Goal: Check status: Check status

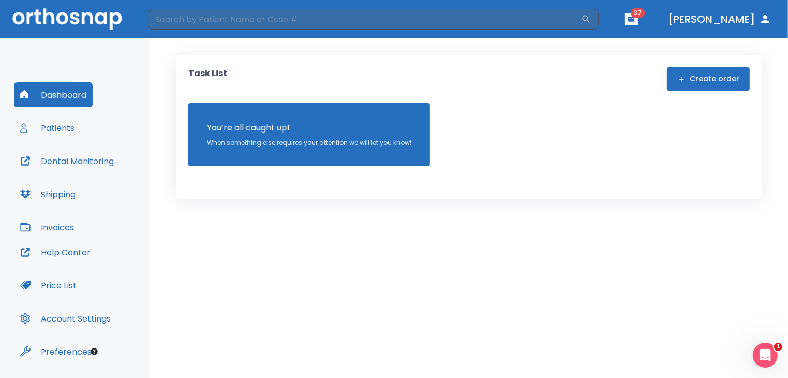
drag, startPoint x: 0, startPoint y: 0, endPoint x: 62, endPoint y: 133, distance: 146.7
click at [62, 133] on button "Patients" at bounding box center [47, 127] width 67 height 25
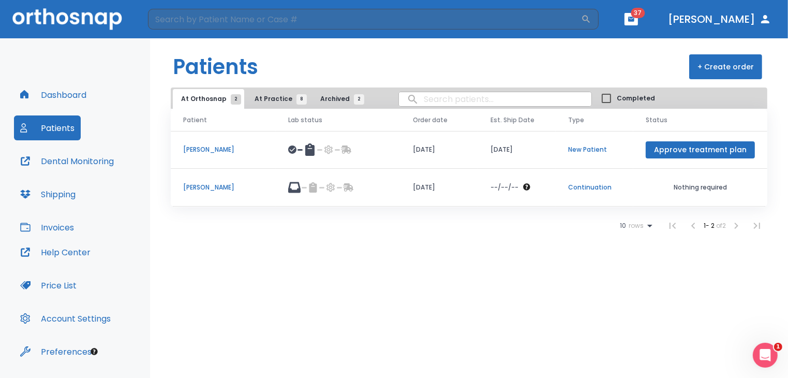
click at [265, 102] on span "At Practice 8" at bounding box center [277, 98] width 47 height 9
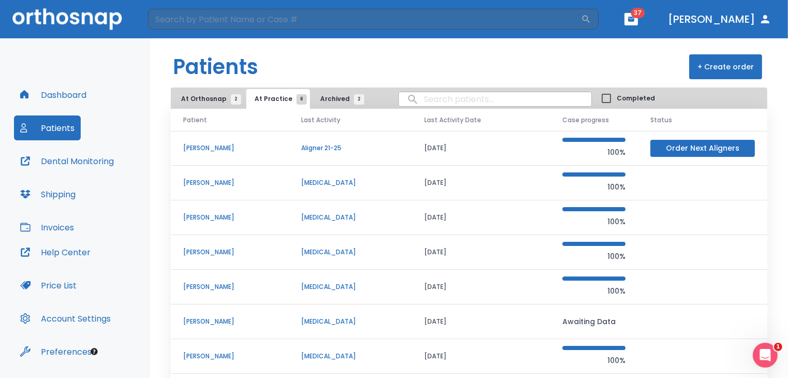
scroll to position [18, 0]
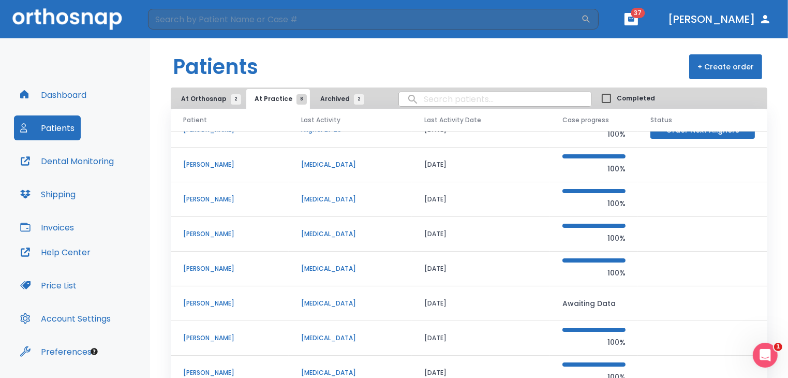
click at [230, 234] on p "[PERSON_NAME]" at bounding box center [229, 233] width 93 height 9
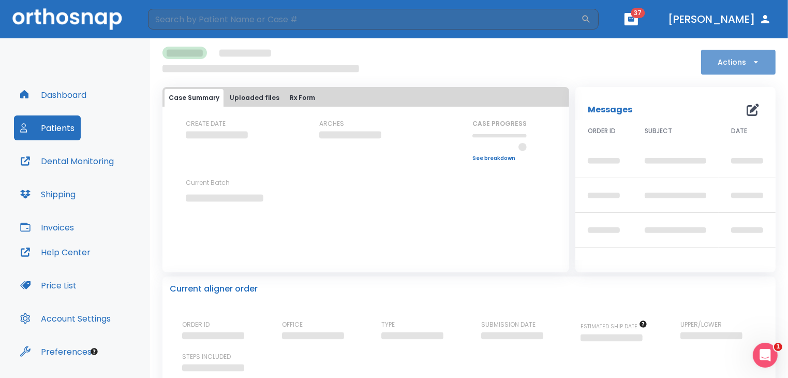
click at [732, 61] on button "Actions" at bounding box center [738, 62] width 74 height 25
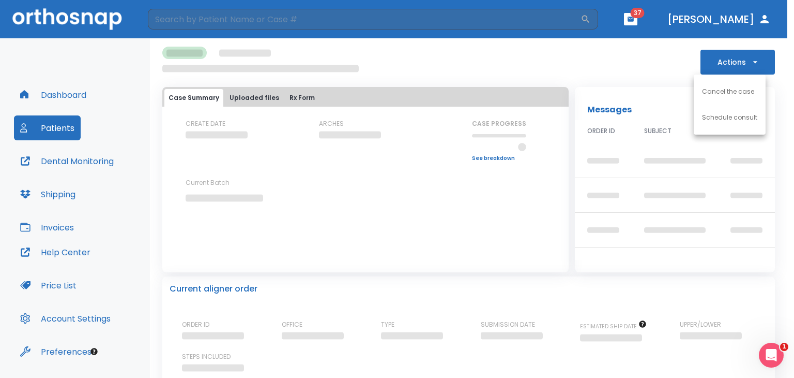
click at [732, 61] on div at bounding box center [397, 189] width 794 height 378
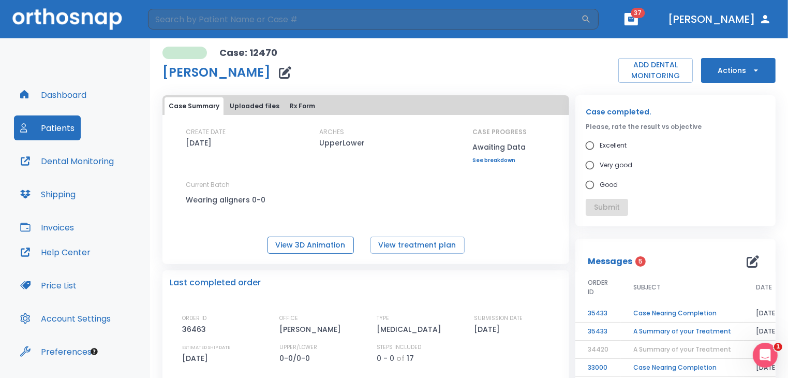
click at [337, 239] on button "View 3D Animation" at bounding box center [310, 244] width 86 height 17
click at [74, 98] on button "Dashboard" at bounding box center [53, 94] width 79 height 25
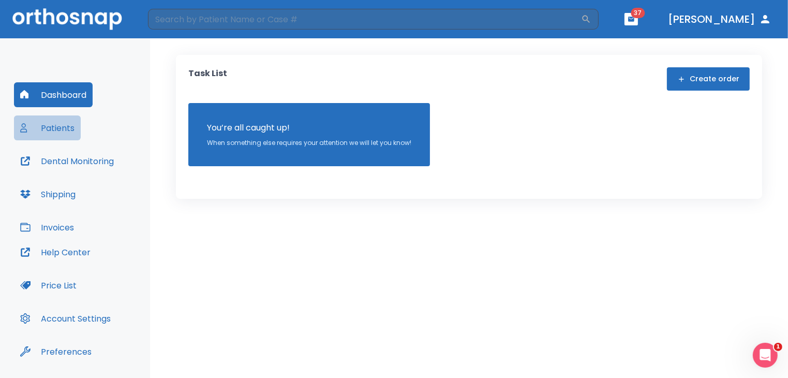
click at [76, 135] on button "Patients" at bounding box center [47, 127] width 67 height 25
